Goal: Task Accomplishment & Management: Manage account settings

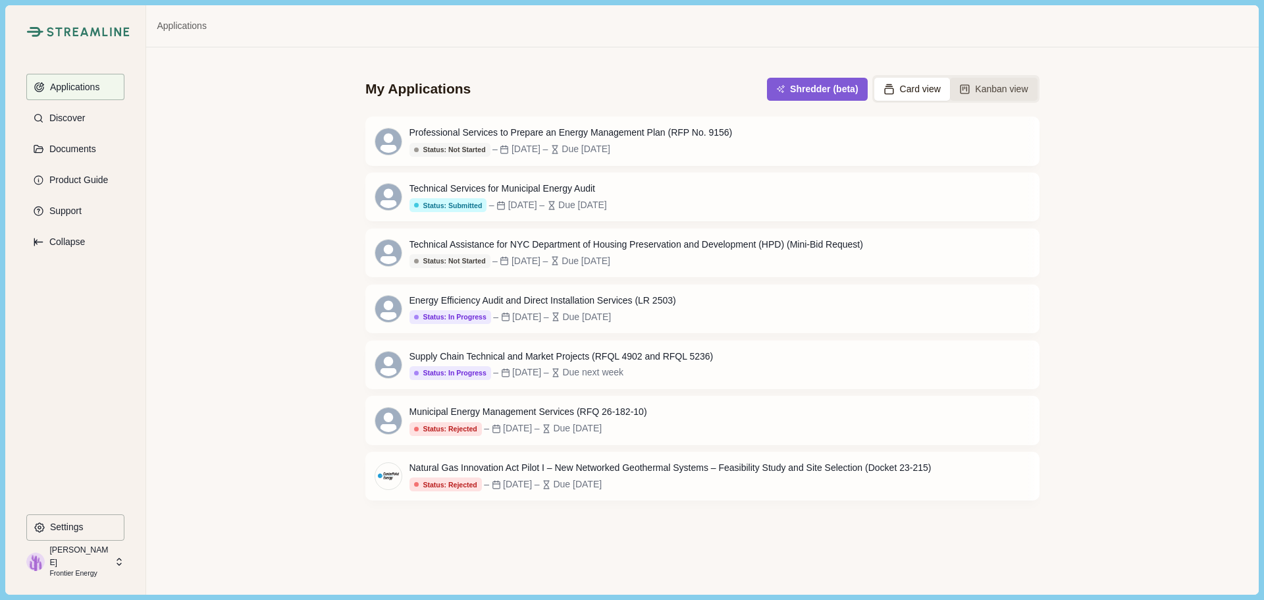
click at [994, 93] on button "Kanban view" at bounding box center [994, 89] width 88 height 23
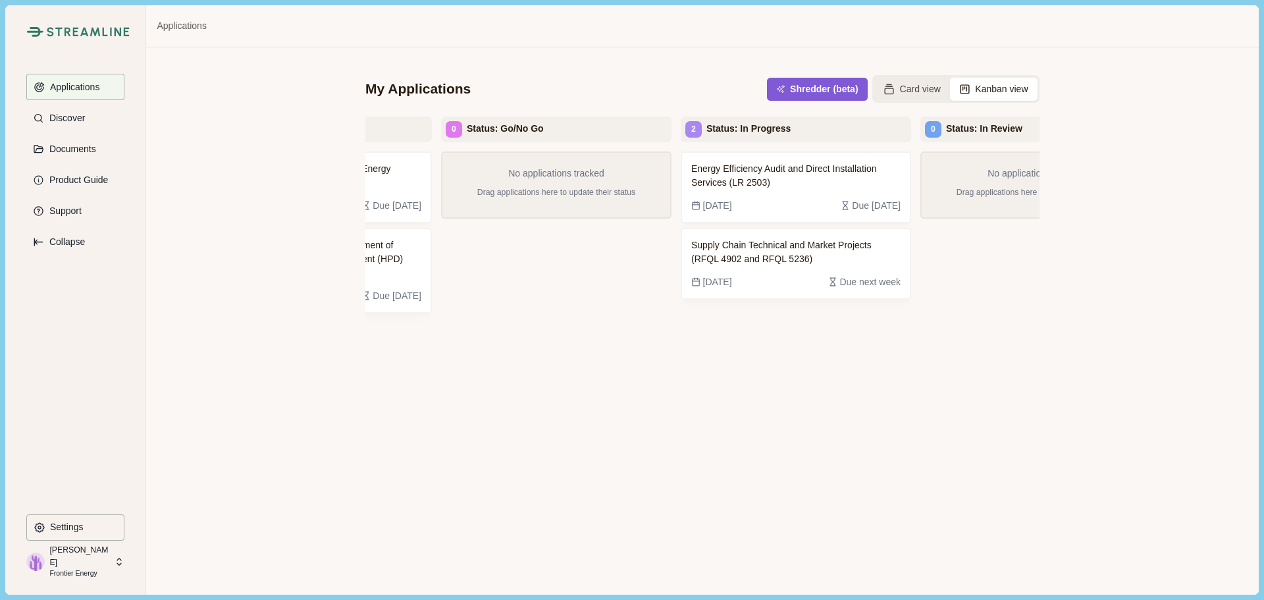
scroll to position [0, 242]
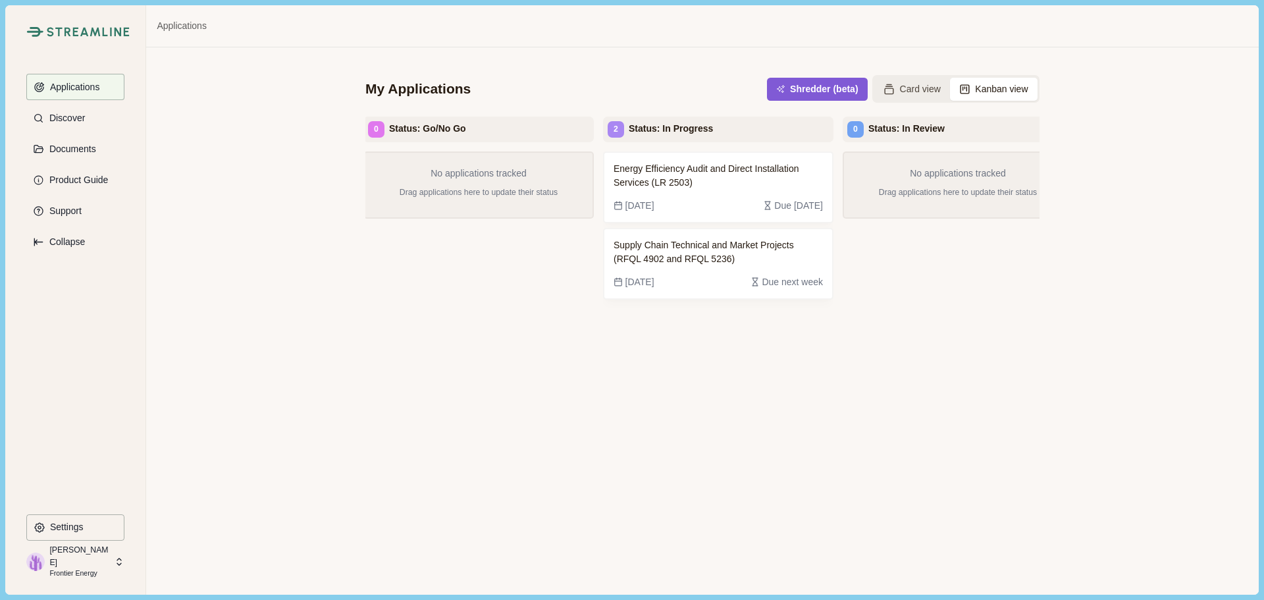
click at [41, 562] on img at bounding box center [35, 561] width 18 height 18
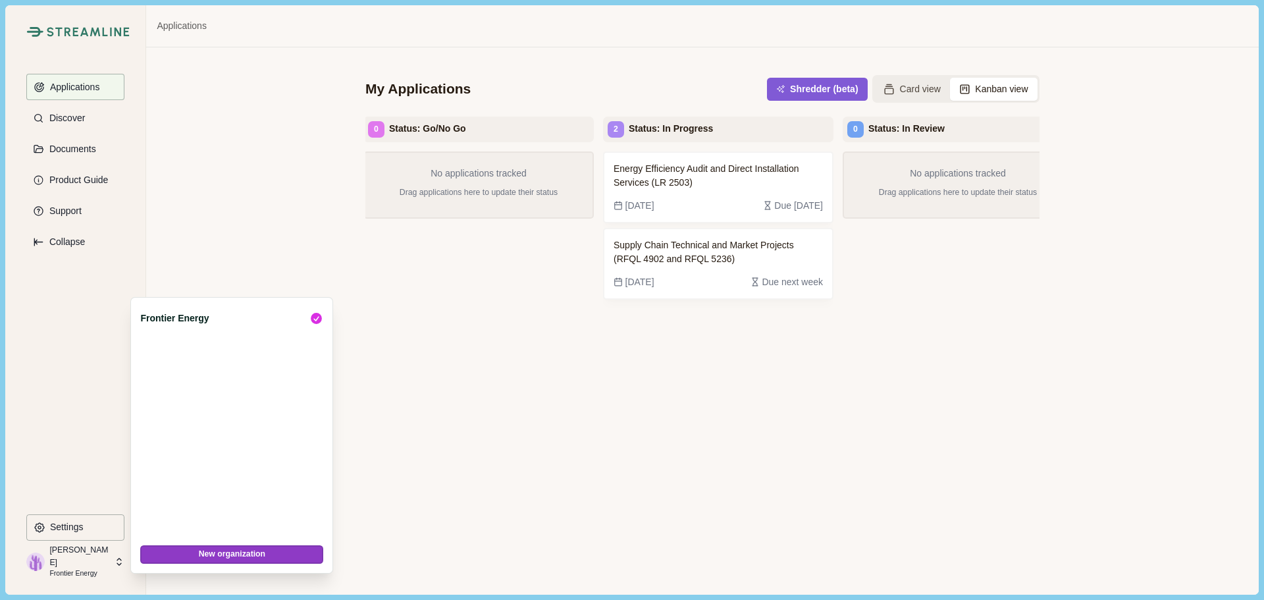
click at [536, 417] on div "No applications tracked Drag applications here to update their status" at bounding box center [478, 361] width 230 height 420
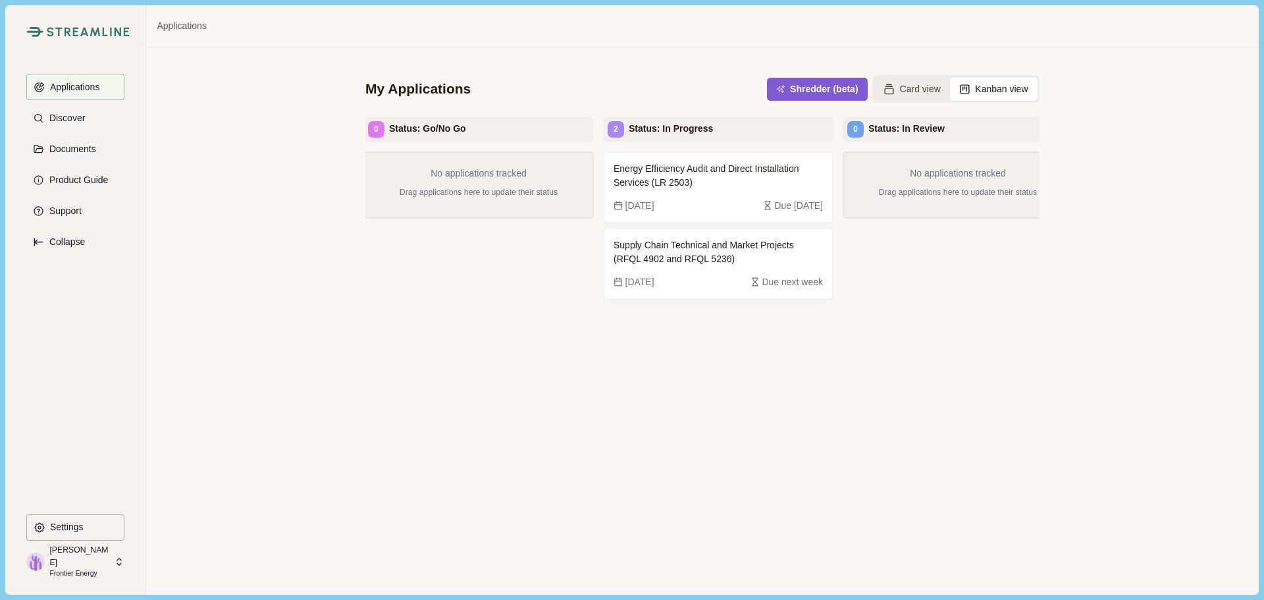
click at [99, 568] on p "Frontier Energy" at bounding box center [79, 573] width 61 height 11
click at [366, 439] on div "No applications tracked Drag applications here to update their status" at bounding box center [478, 361] width 230 height 420
click at [65, 548] on div "Streamline Climate Applications Discover Documents Product Guide Support Collap…" at bounding box center [75, 299] width 141 height 589
click at [63, 556] on p "[PERSON_NAME]" at bounding box center [79, 556] width 61 height 24
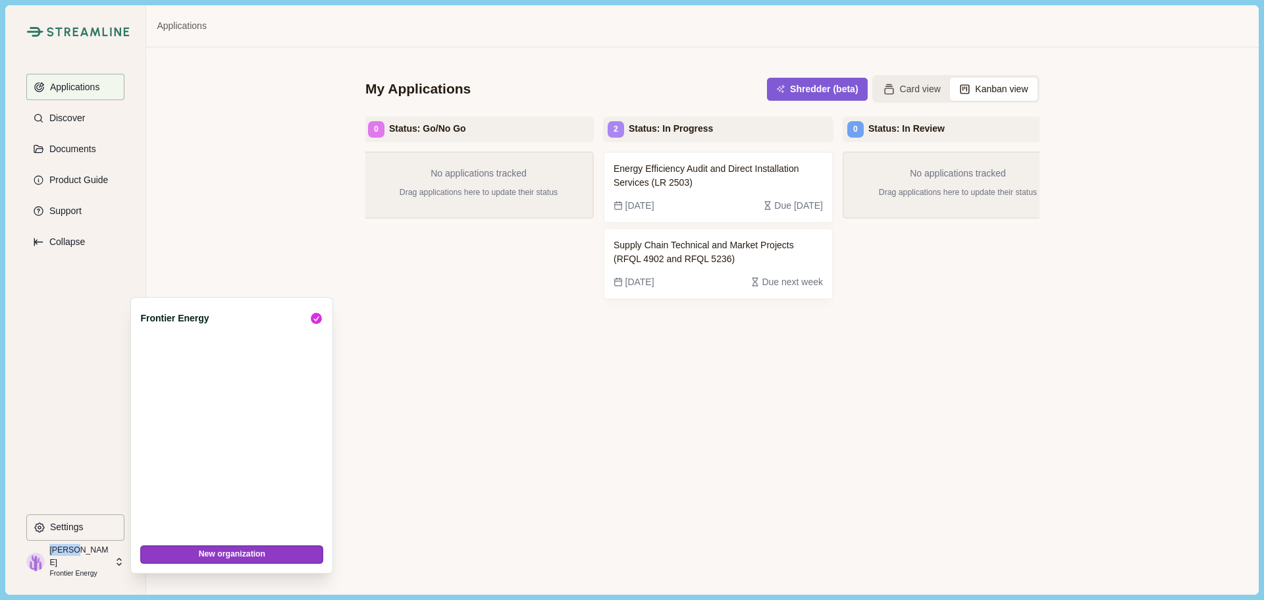
click at [63, 556] on p "[PERSON_NAME]" at bounding box center [79, 556] width 61 height 24
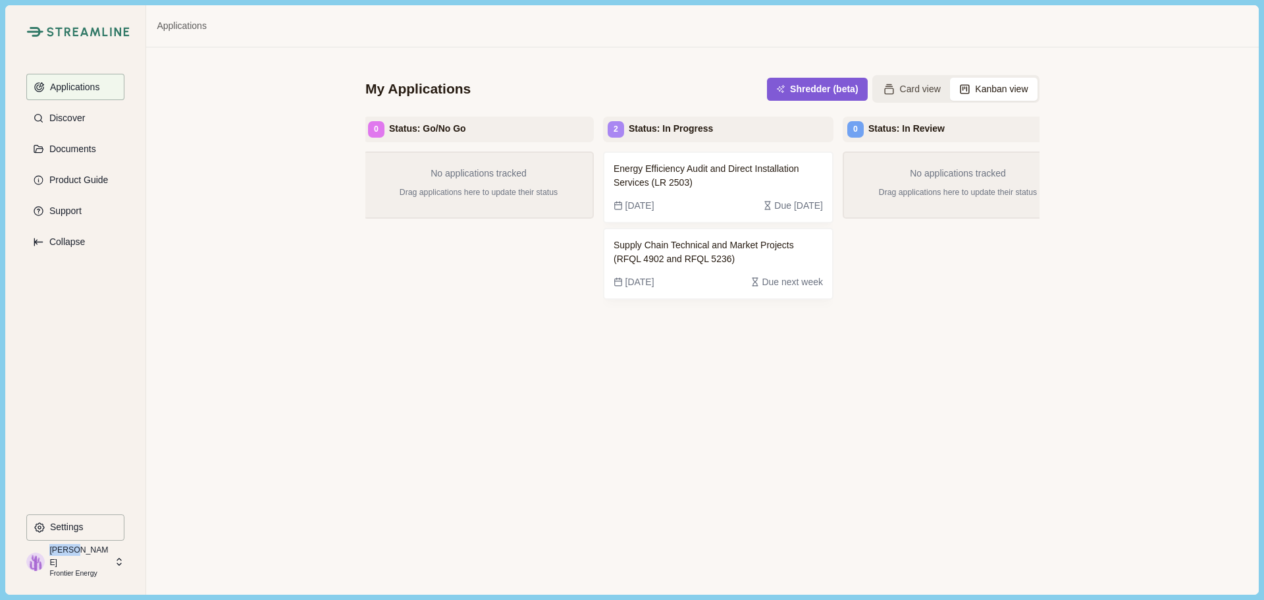
click at [34, 560] on img at bounding box center [35, 561] width 18 height 18
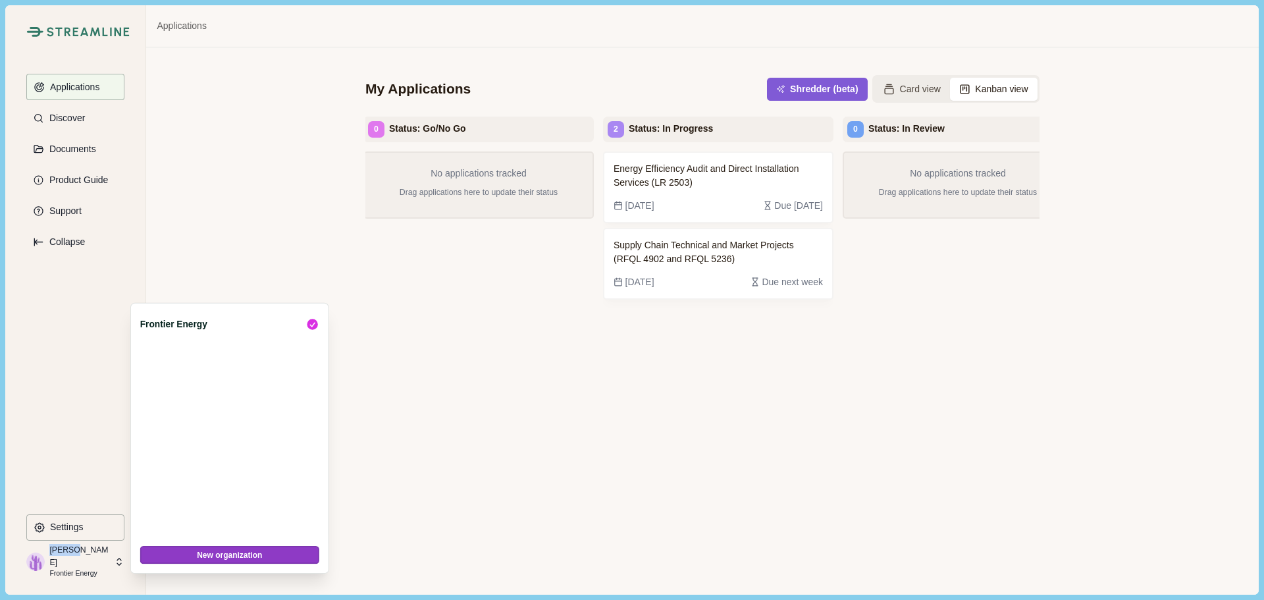
click at [34, 560] on img at bounding box center [35, 561] width 18 height 18
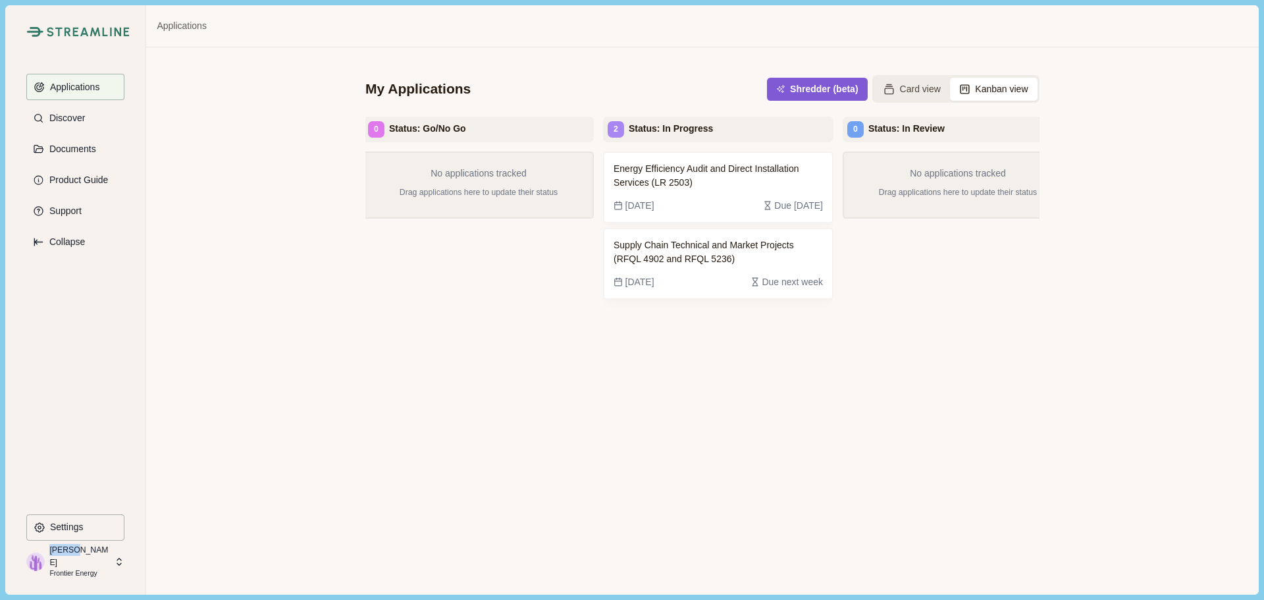
click at [34, 560] on img at bounding box center [35, 561] width 18 height 18
click at [74, 526] on p "Settings" at bounding box center [64, 526] width 38 height 11
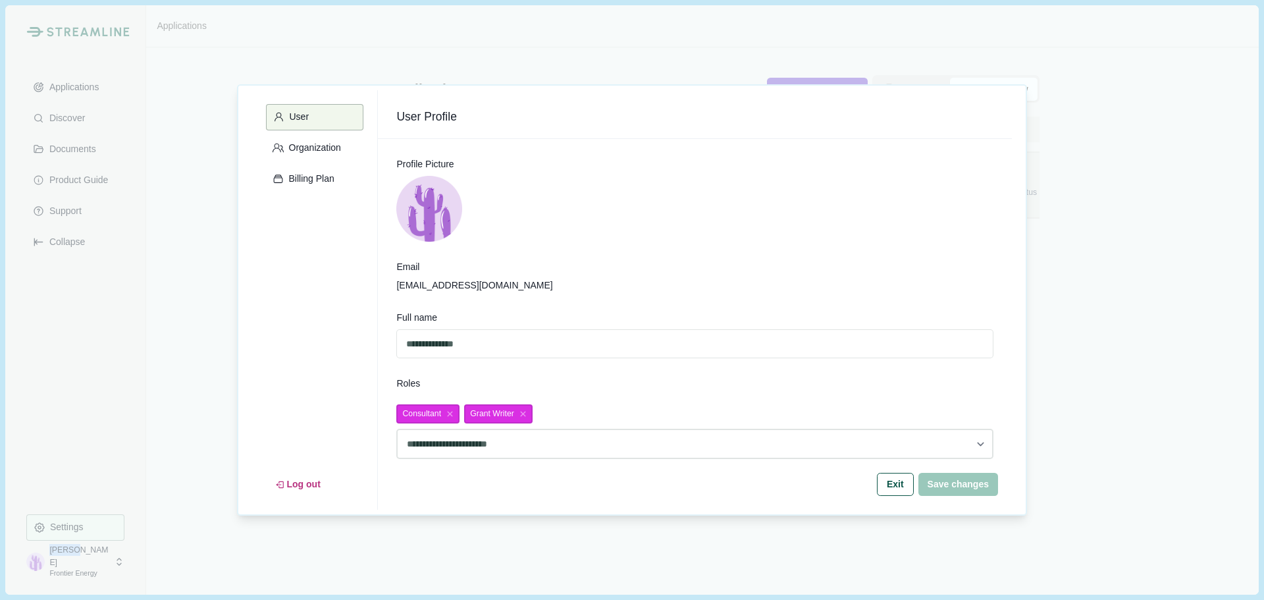
click at [437, 218] on img at bounding box center [429, 209] width 66 height 66
drag, startPoint x: 429, startPoint y: 238, endPoint x: 427, endPoint y: 201, distance: 36.3
drag, startPoint x: 427, startPoint y: 201, endPoint x: 729, endPoint y: 194, distance: 302.3
click at [746, 192] on div at bounding box center [694, 209] width 597 height 66
click at [346, 153] on button "Organization" at bounding box center [314, 148] width 97 height 26
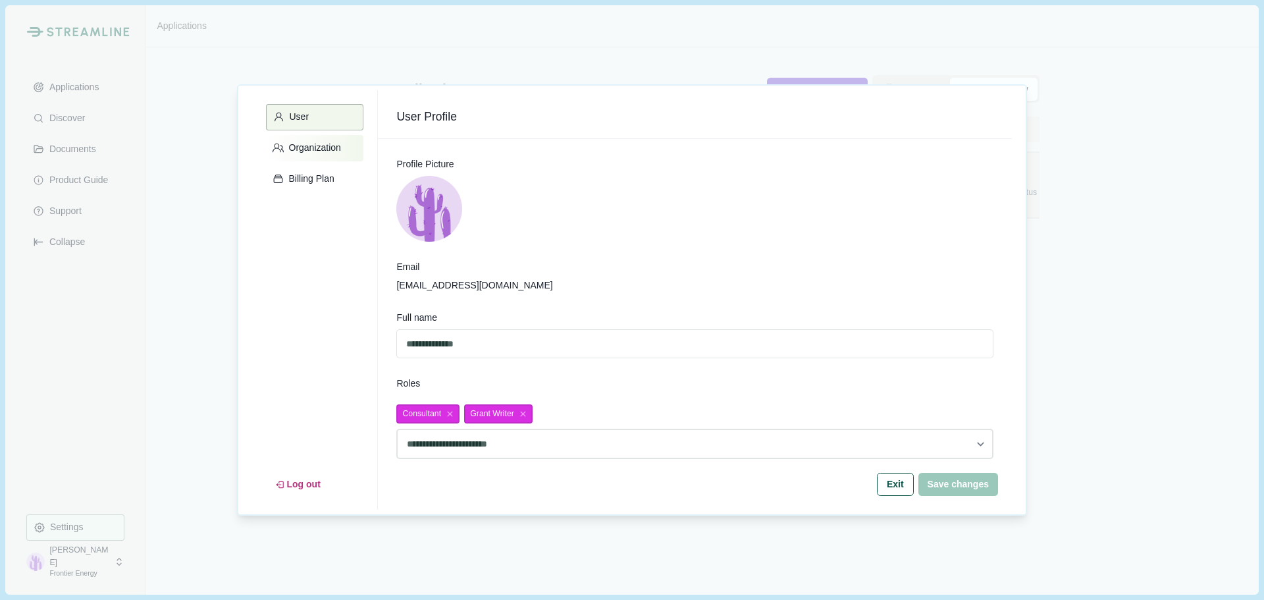
select select "******"
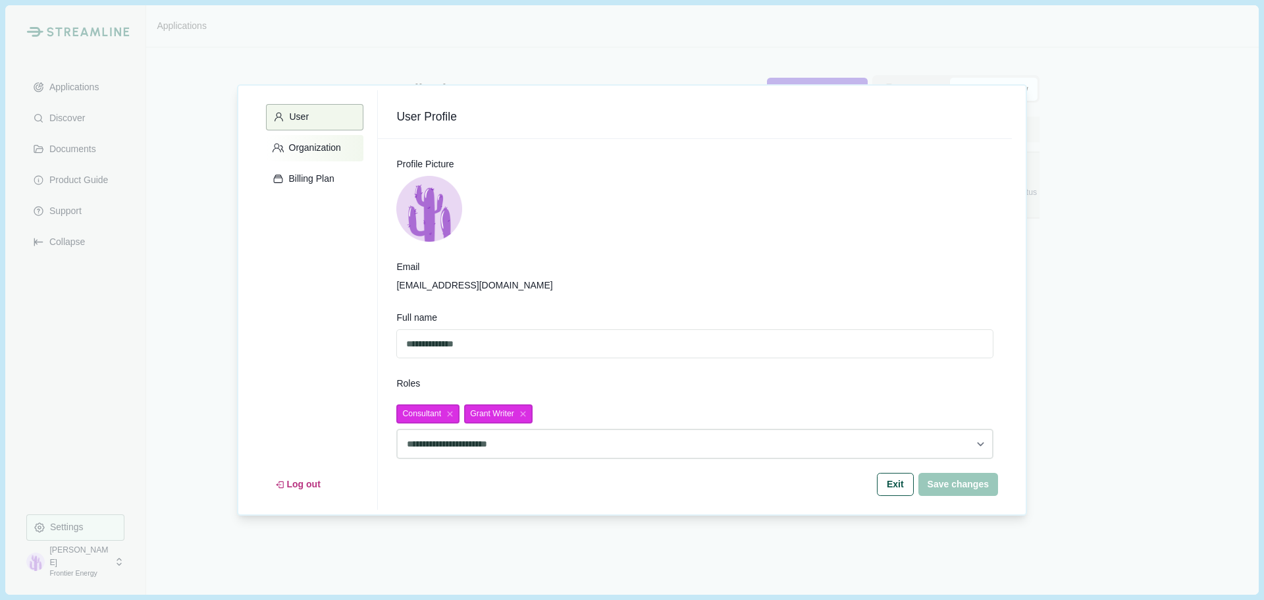
select select "******"
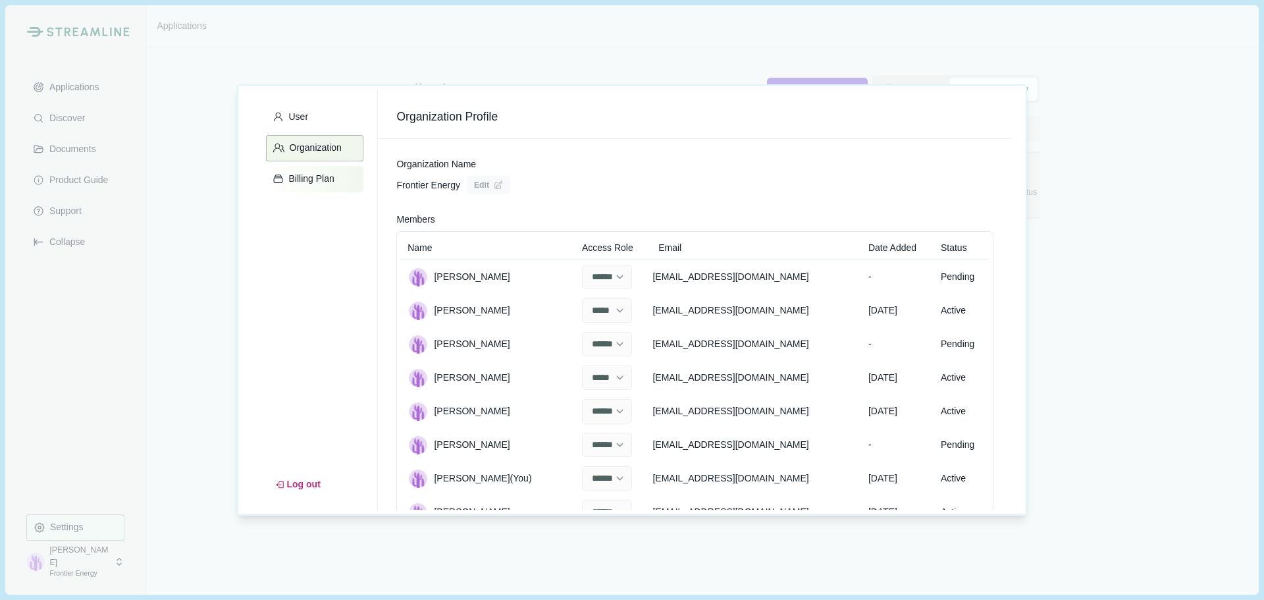
drag, startPoint x: 325, startPoint y: 180, endPoint x: 323, endPoint y: 189, distance: 8.7
click at [323, 189] on button "Billing Plan" at bounding box center [314, 179] width 97 height 26
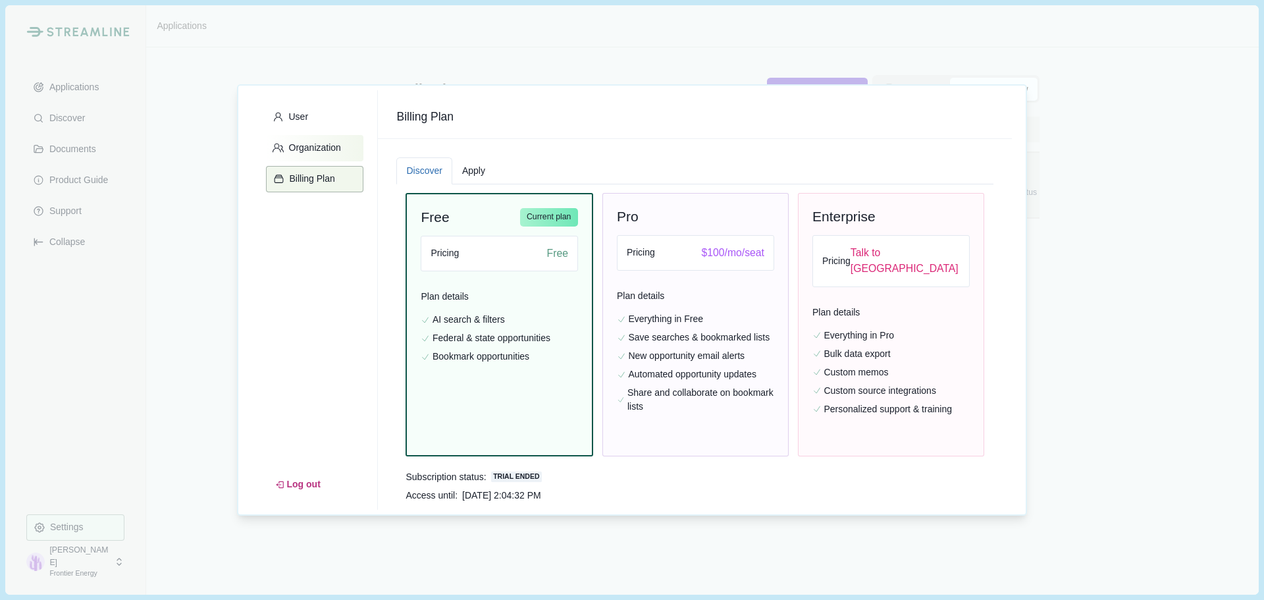
click at [320, 143] on p "Organization" at bounding box center [312, 147] width 57 height 11
select select "******"
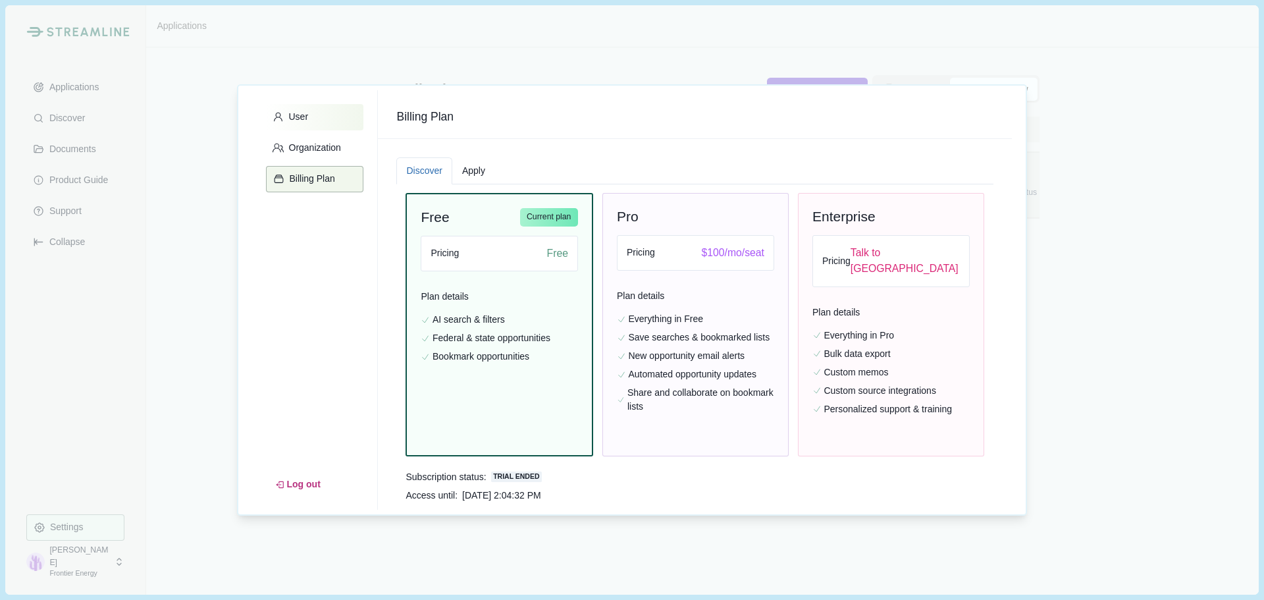
select select "******"
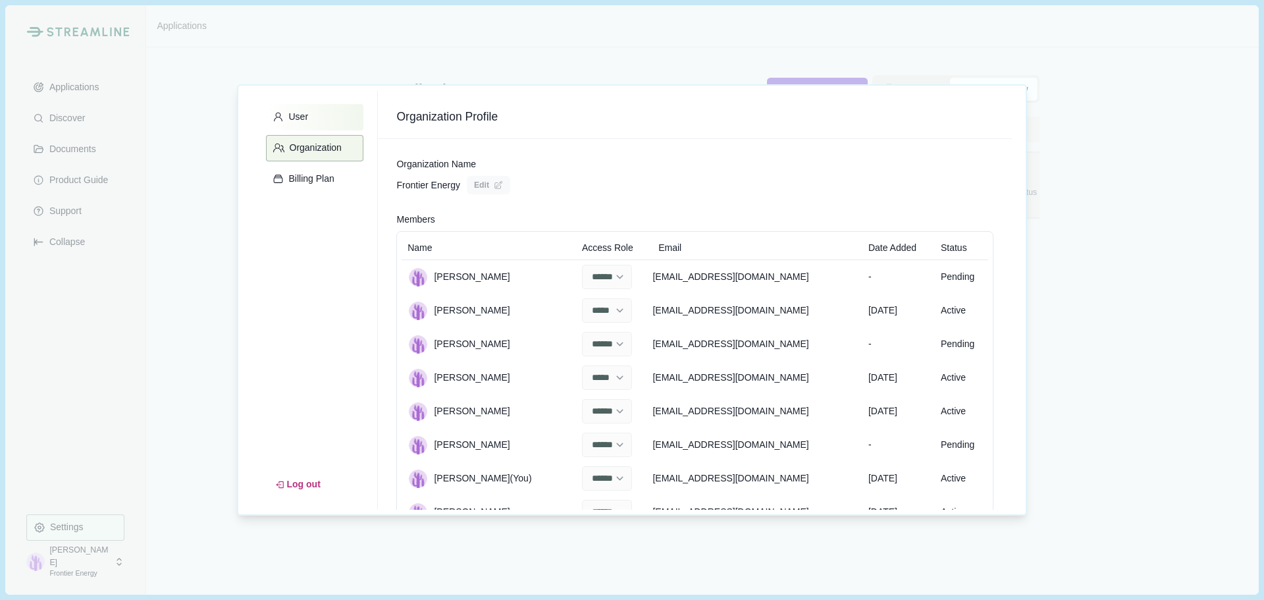
click at [316, 119] on button "User" at bounding box center [314, 117] width 97 height 26
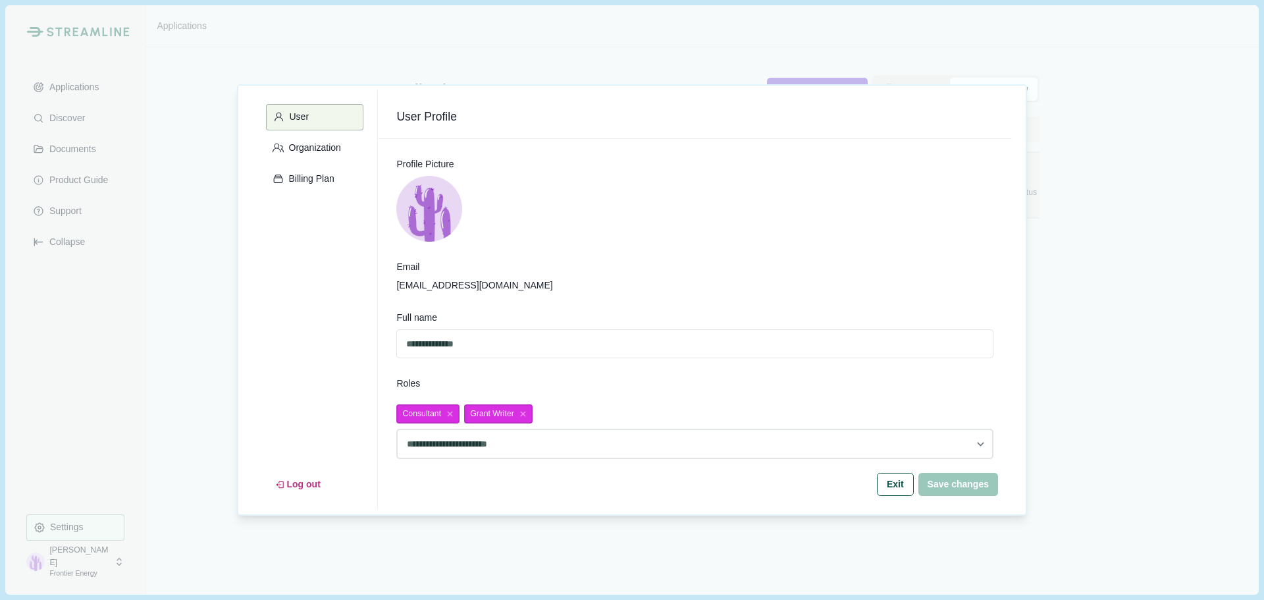
click at [431, 204] on img at bounding box center [429, 209] width 66 height 66
click at [913, 485] on button "Exit" at bounding box center [895, 484] width 35 height 22
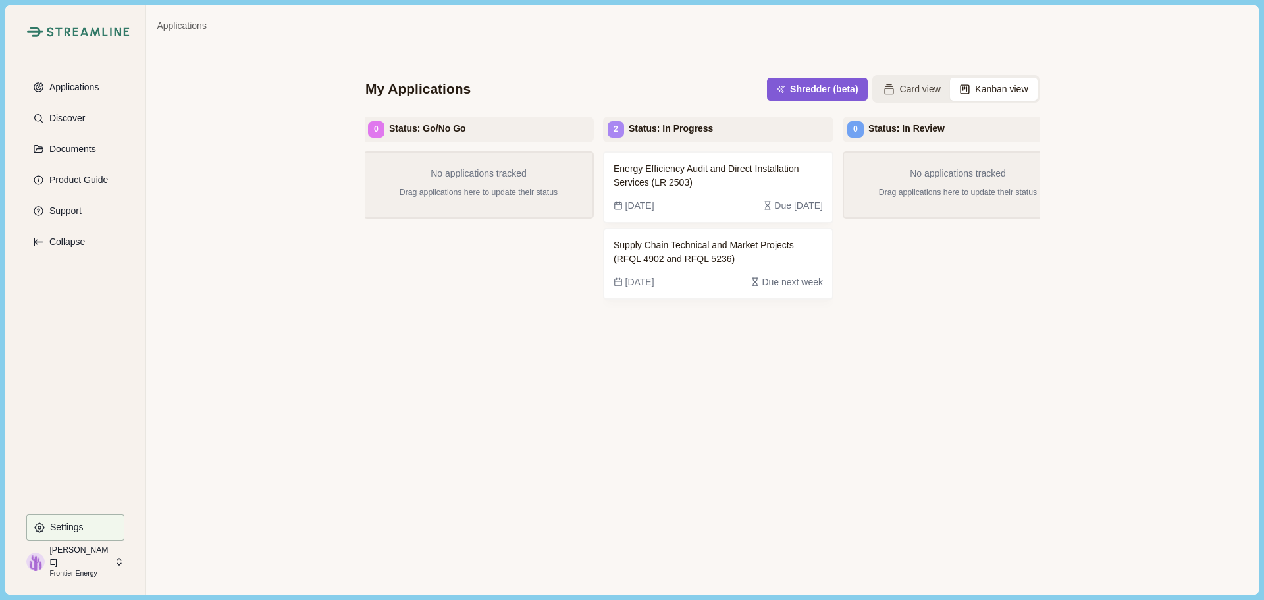
click at [869, 441] on div "No applications tracked Drag applications here to update their status" at bounding box center [958, 361] width 230 height 420
click at [655, 533] on div "Energy Efficiency Audit and Direct Installation Services (LR 2503) [DATE] Due […" at bounding box center [718, 361] width 230 height 420
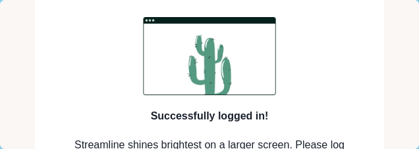
drag, startPoint x: 190, startPoint y: 19, endPoint x: 194, endPoint y: 3, distance: 16.3
click at [190, 20] on img at bounding box center [210, 56] width 198 height 78
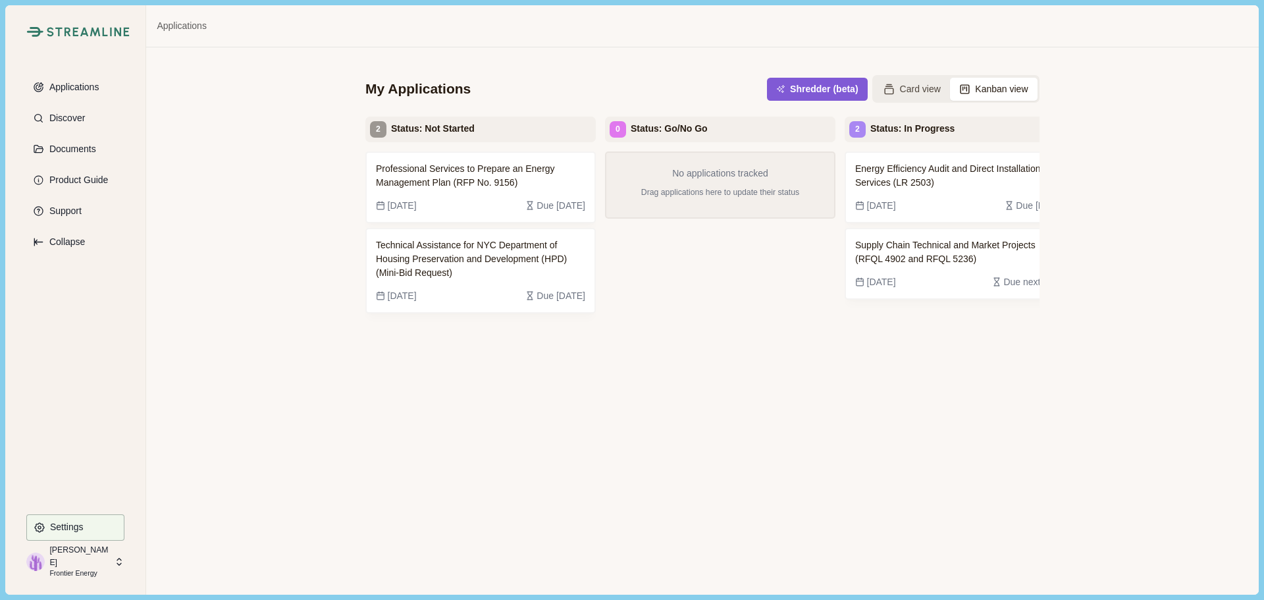
click at [246, 312] on div "My Applications Shredder (beta) Card view Kanban view 2 Status: Not Started Pro…" at bounding box center [702, 320] width 1112 height 547
